Goal: Information Seeking & Learning: Learn about a topic

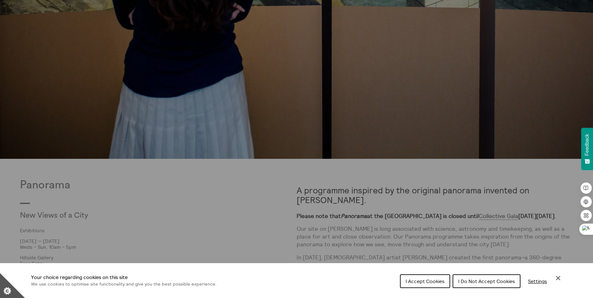
scroll to position [280, 0]
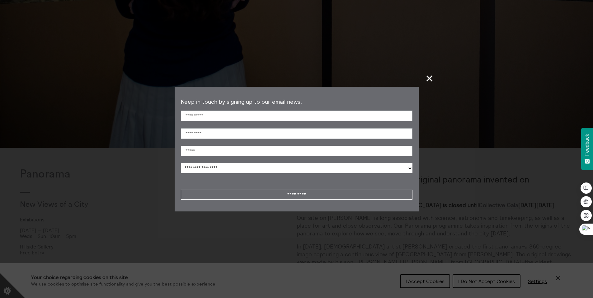
drag, startPoint x: 427, startPoint y: 78, endPoint x: 425, endPoint y: 82, distance: 3.8
click at [426, 79] on span "+" at bounding box center [429, 78] width 18 height 18
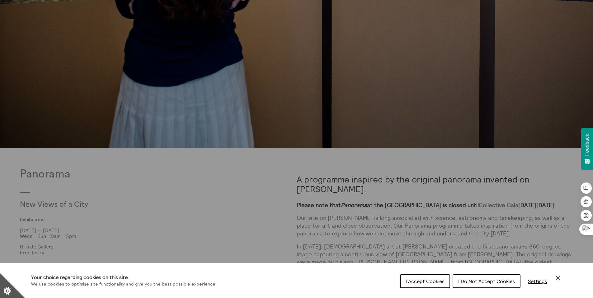
click at [534, 284] on span "Settings" at bounding box center [537, 281] width 19 height 6
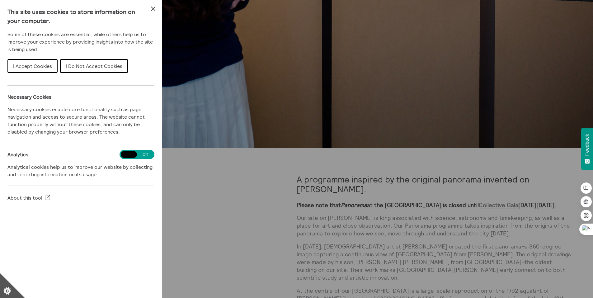
click at [39, 64] on span "I Accept Cookies" at bounding box center [32, 66] width 39 height 6
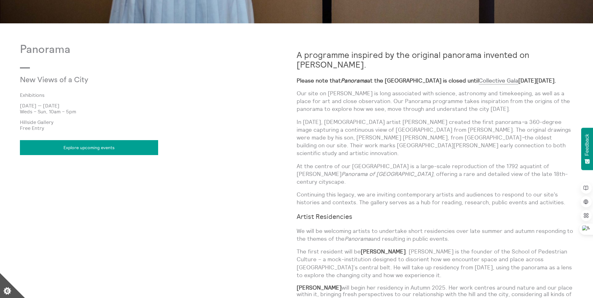
scroll to position [436, 0]
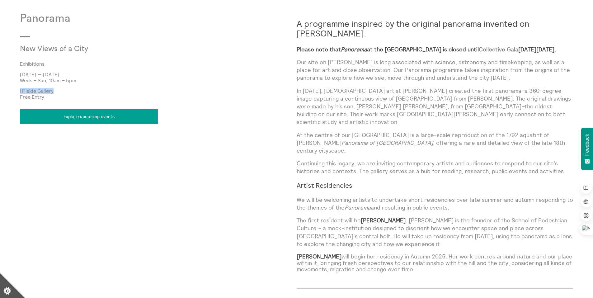
drag, startPoint x: 21, startPoint y: 91, endPoint x: 54, endPoint y: 91, distance: 33.0
type textarea "**********"
click at [54, 91] on p "Hillside Gallery" at bounding box center [158, 91] width 277 height 6
copy p "Hillside Gallery"
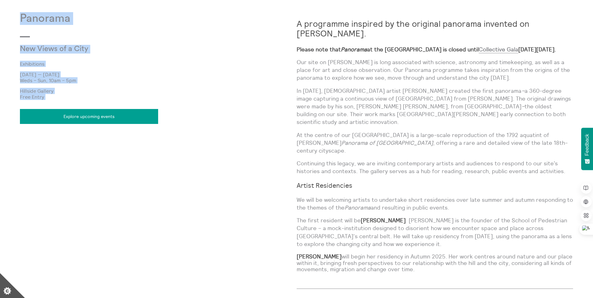
drag, startPoint x: 21, startPoint y: 17, endPoint x: 69, endPoint y: 101, distance: 97.0
click at [71, 100] on div "Panorama New Views of a City Exhibitions [DATE] — [DATE] Weds – Sun, 10am – 5pm…" at bounding box center [158, 155] width 277 height 287
copy div "Panorama New Views of a City Exhibitions [DATE] — [DATE] Weds – Sun, 10am – 5pm…"
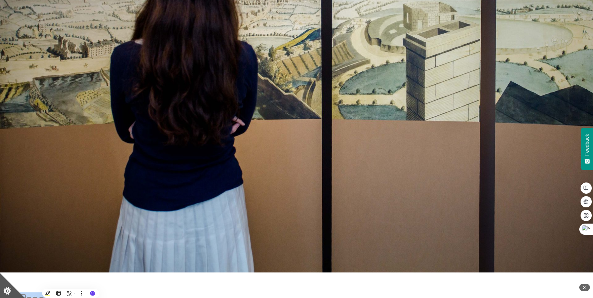
scroll to position [0, 0]
